Goal: Task Accomplishment & Management: Manage account settings

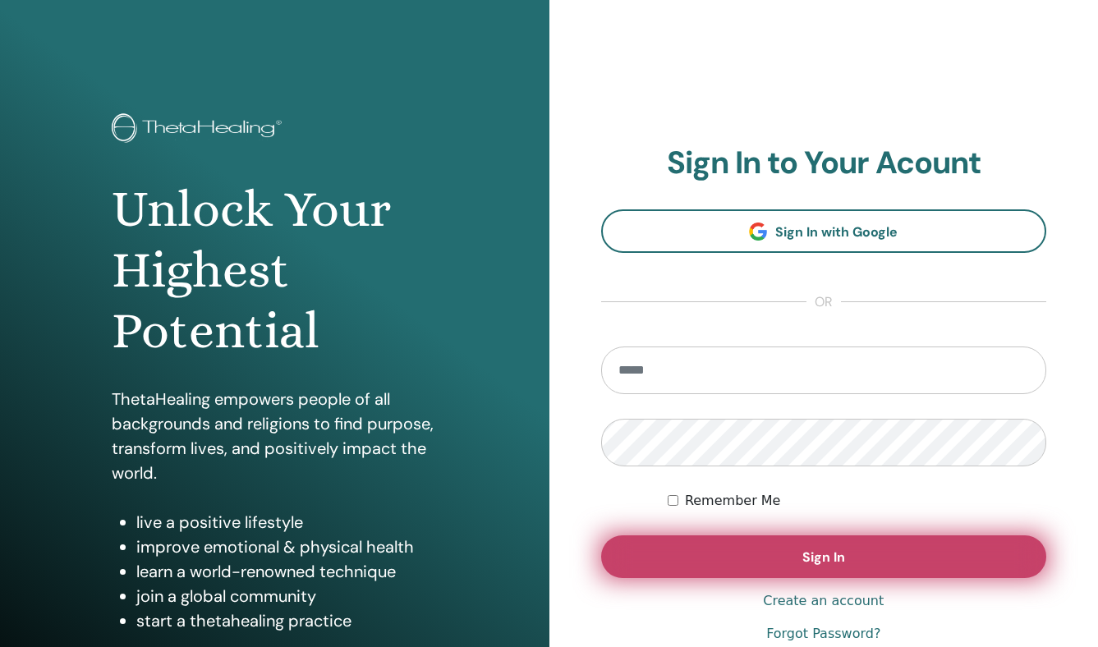
type input "**********"
click at [910, 565] on button "Sign In" at bounding box center [824, 557] width 446 height 43
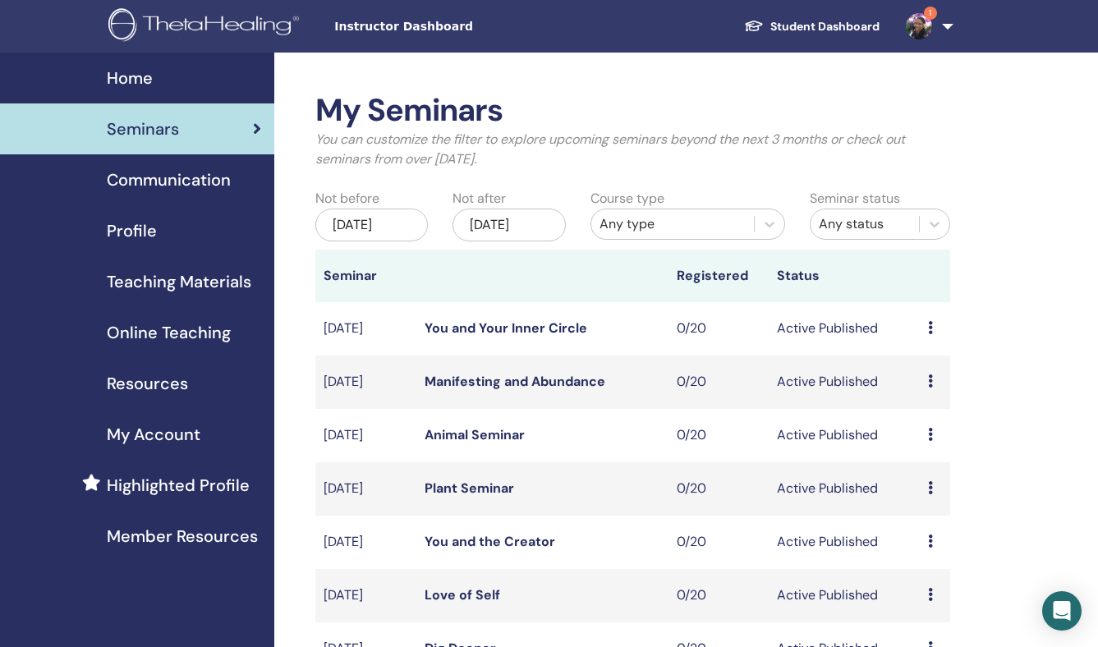
click at [957, 18] on link "1" at bounding box center [926, 26] width 67 height 53
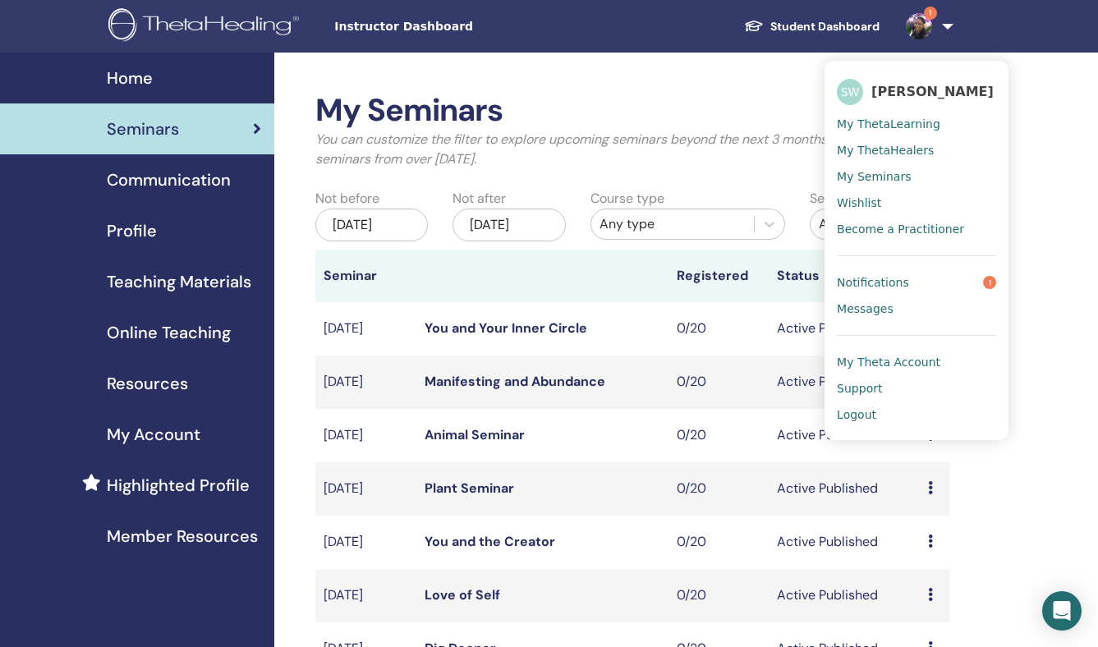
click at [881, 280] on span "Notifications" at bounding box center [873, 282] width 72 height 15
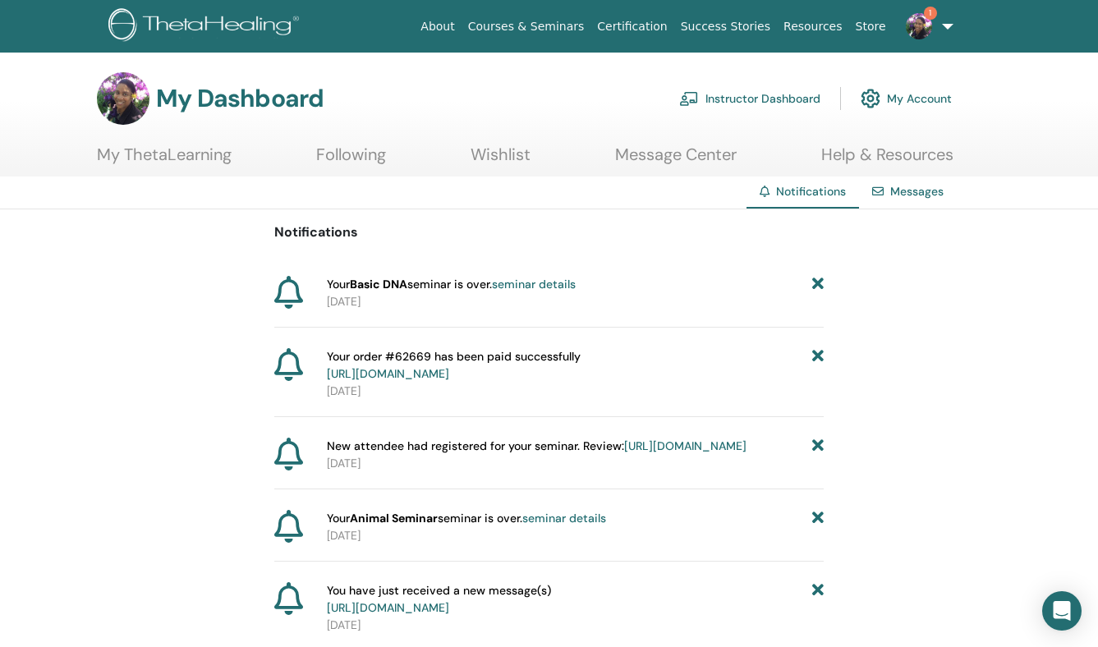
click at [560, 285] on link "seminar details" at bounding box center [534, 284] width 84 height 15
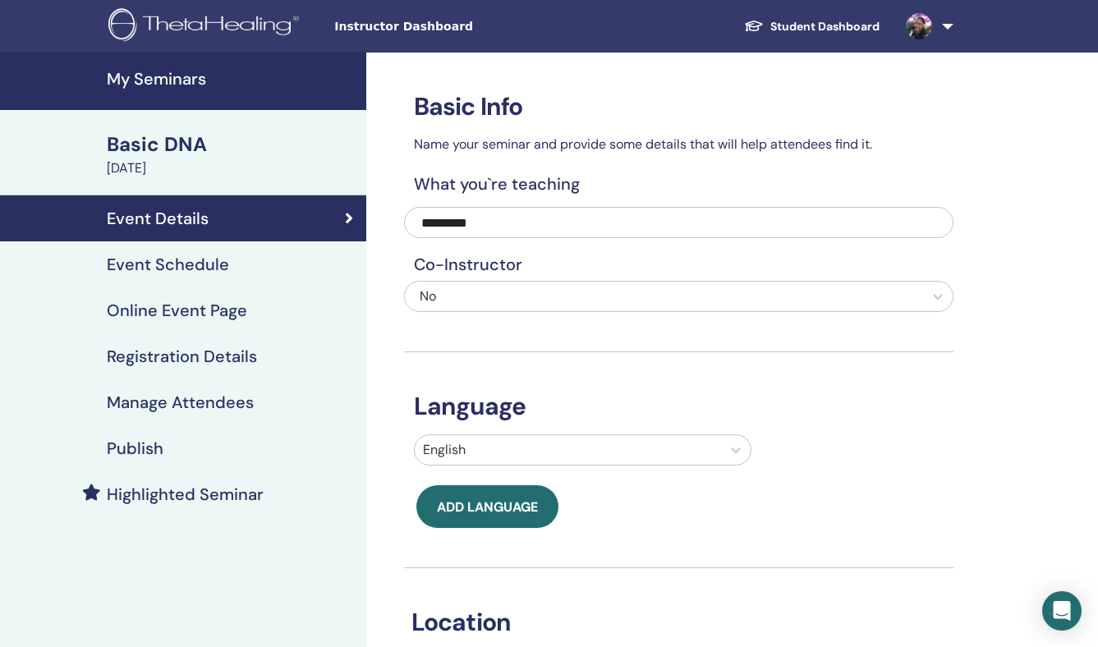
click at [193, 407] on h4 "Manage Attendees" at bounding box center [180, 403] width 147 height 20
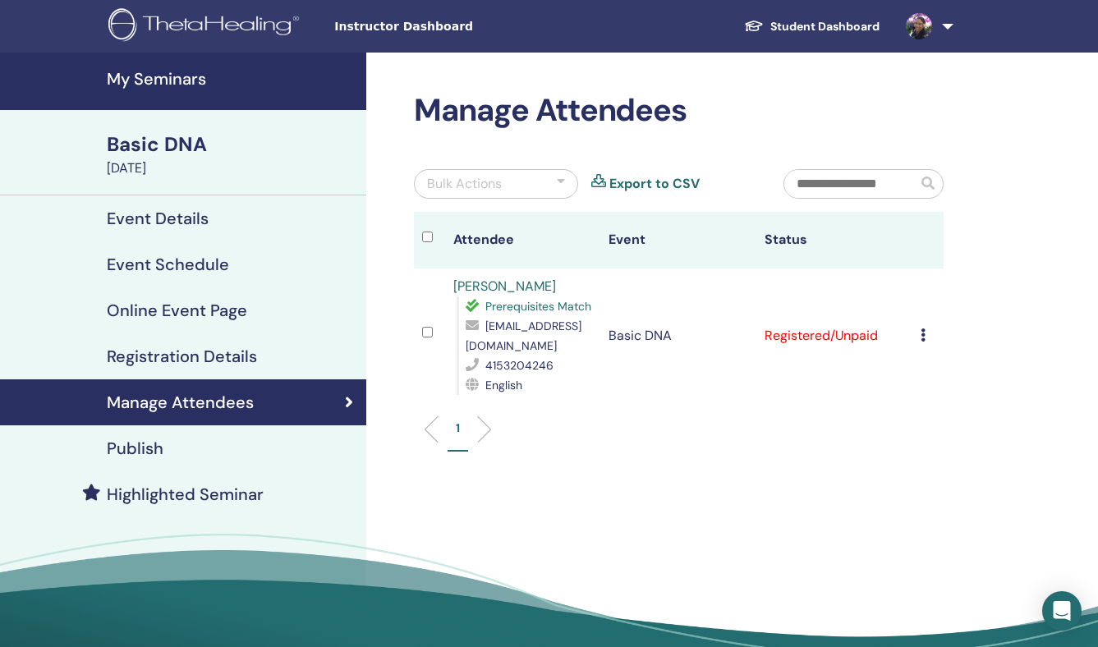
click at [912, 332] on td "Cancel Registration Do not auto-certify Mark as Paid Mark as Unpaid Mark as Abs…" at bounding box center [927, 336] width 31 height 135
click at [921, 332] on icon at bounding box center [923, 335] width 5 height 13
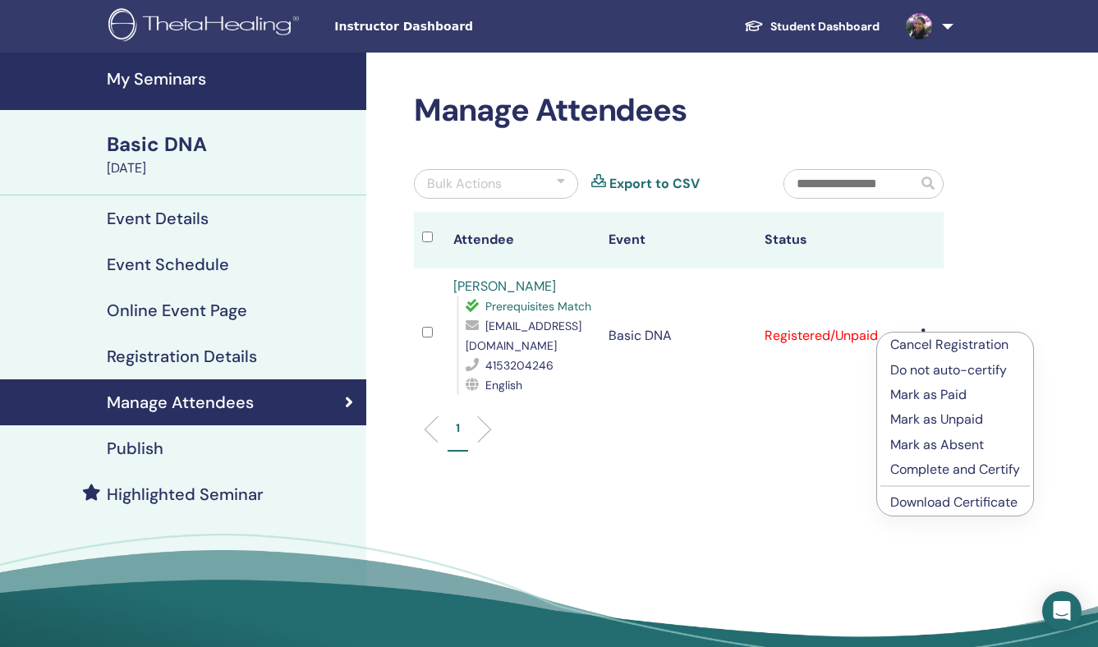
click at [919, 468] on p "Complete and Certify" at bounding box center [955, 470] width 130 height 20
